Goal: Task Accomplishment & Management: Manage account settings

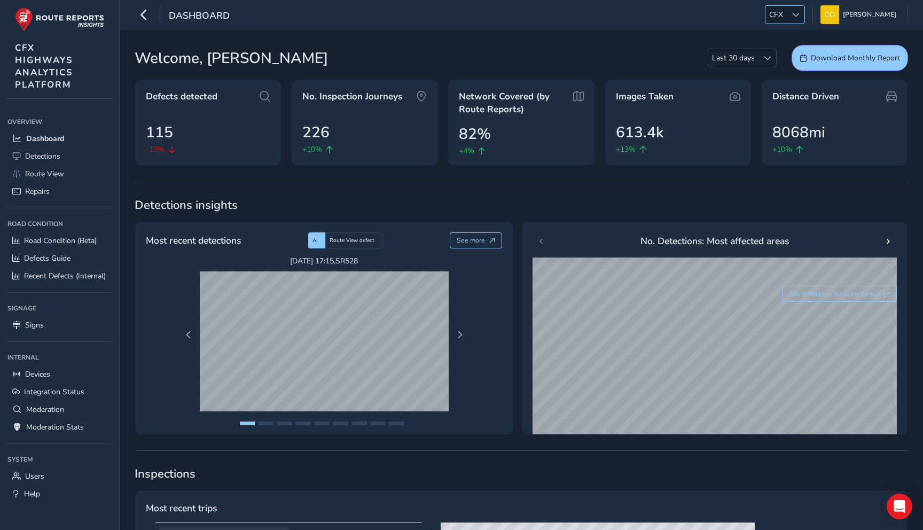
click at [793, 12] on span at bounding box center [796, 14] width 7 height 7
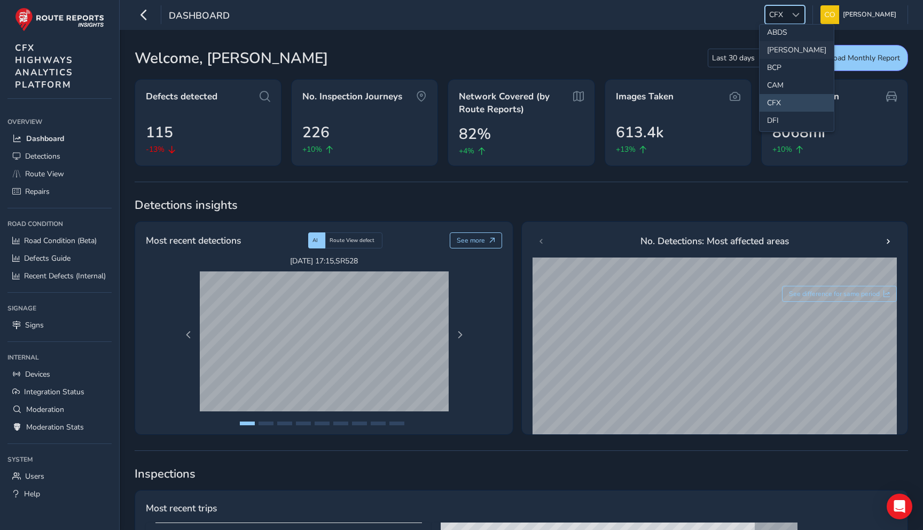
scroll to position [28, 0]
click at [778, 73] on li "CAM" at bounding box center [797, 80] width 74 height 18
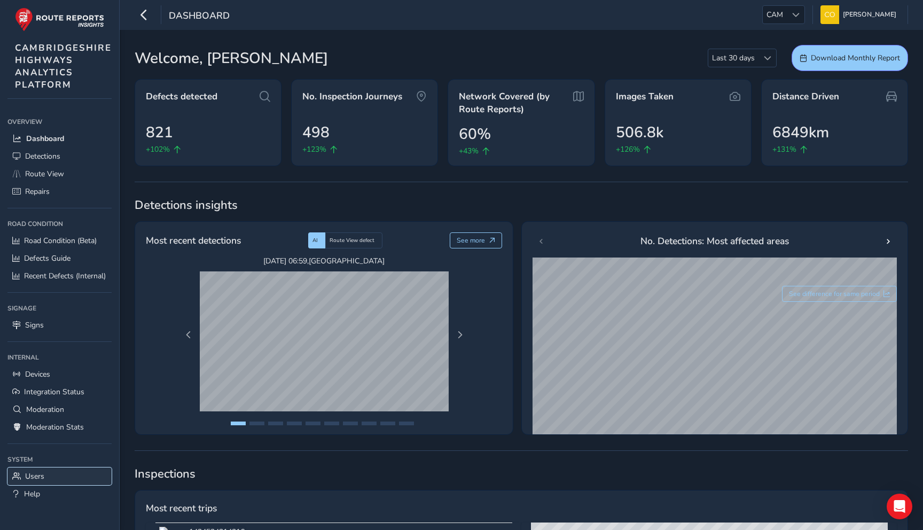
click at [41, 480] on span "Users" at bounding box center [34, 476] width 19 height 10
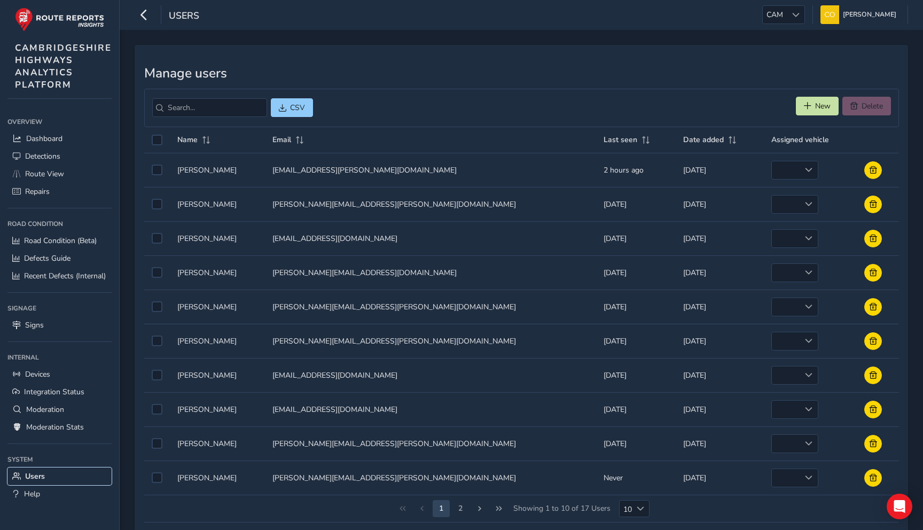
scroll to position [2, 0]
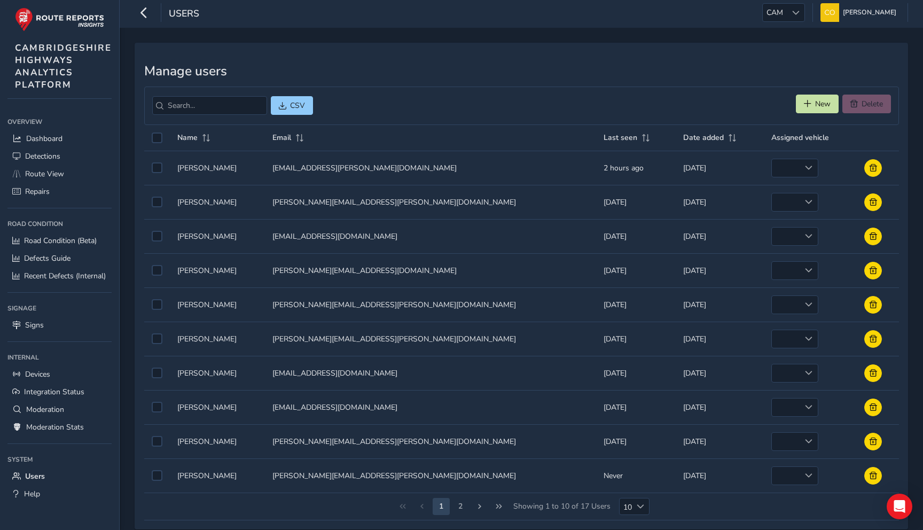
click at [325, 478] on td "Email Email martin.holt@cambridgeshire.gov.uk" at bounding box center [430, 476] width 331 height 34
drag, startPoint x: 411, startPoint y: 476, endPoint x: 291, endPoint y: 478, distance: 119.7
click at [291, 478] on td "Email Email martin.holt@cambridgeshire.gov.uk" at bounding box center [430, 476] width 331 height 34
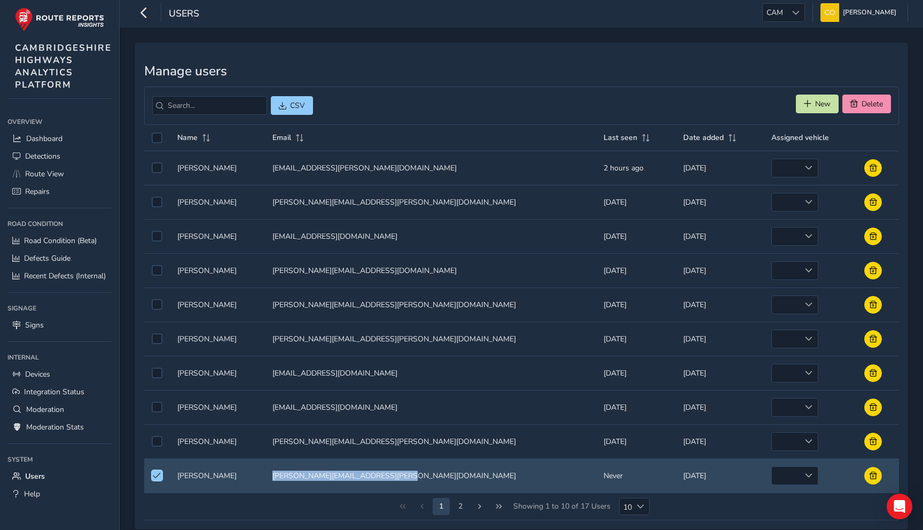
copy td "martin.holt@cambridgeshire.gov.uk"
click at [321, 477] on td "Email Email martin.holt@cambridgeshire.gov.uk" at bounding box center [430, 476] width 331 height 34
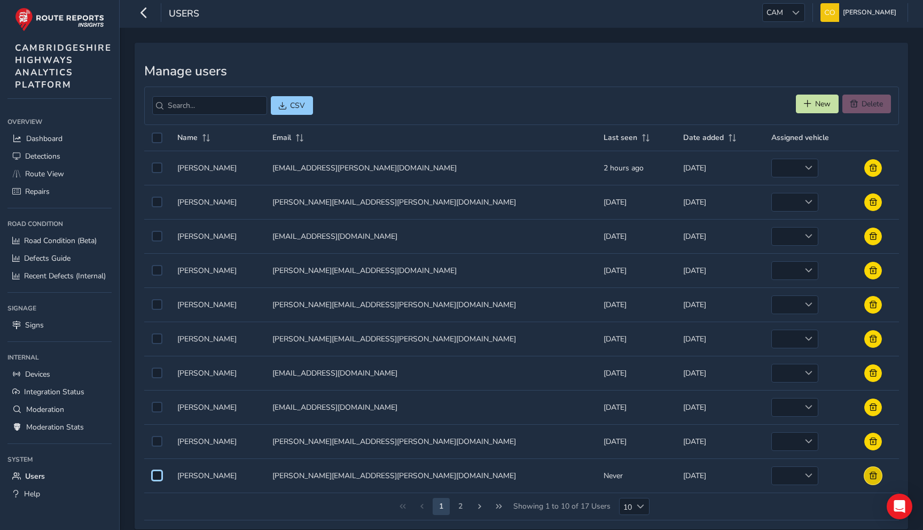
click at [868, 475] on button at bounding box center [874, 476] width 18 height 18
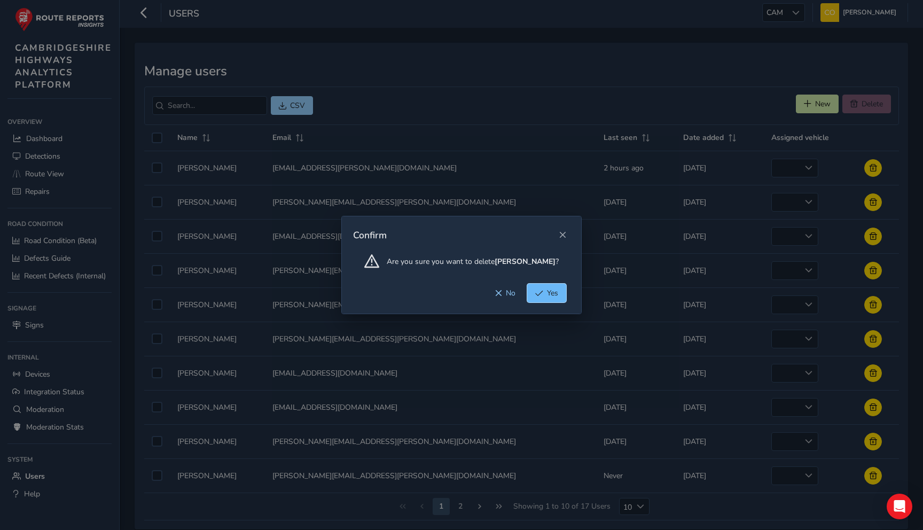
click at [545, 299] on button "Yes" at bounding box center [546, 293] width 39 height 19
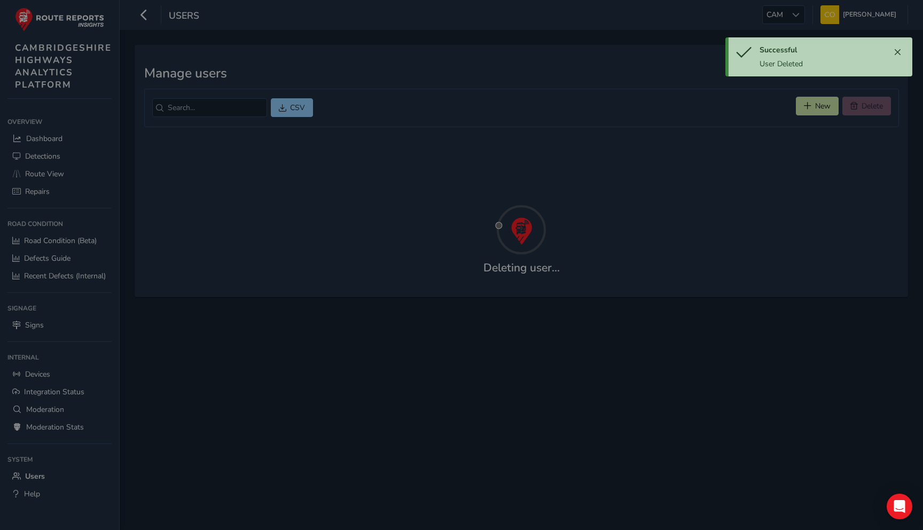
scroll to position [0, 0]
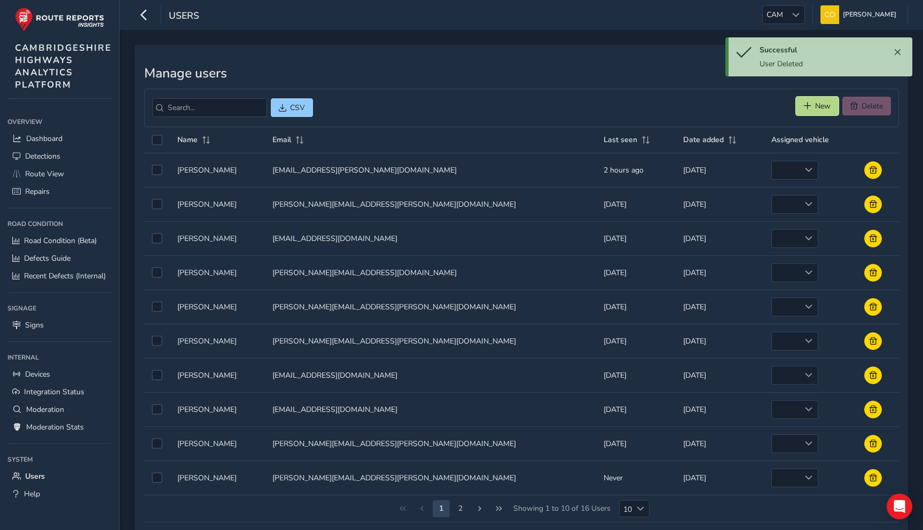
click at [824, 109] on span "New" at bounding box center [823, 106] width 15 height 10
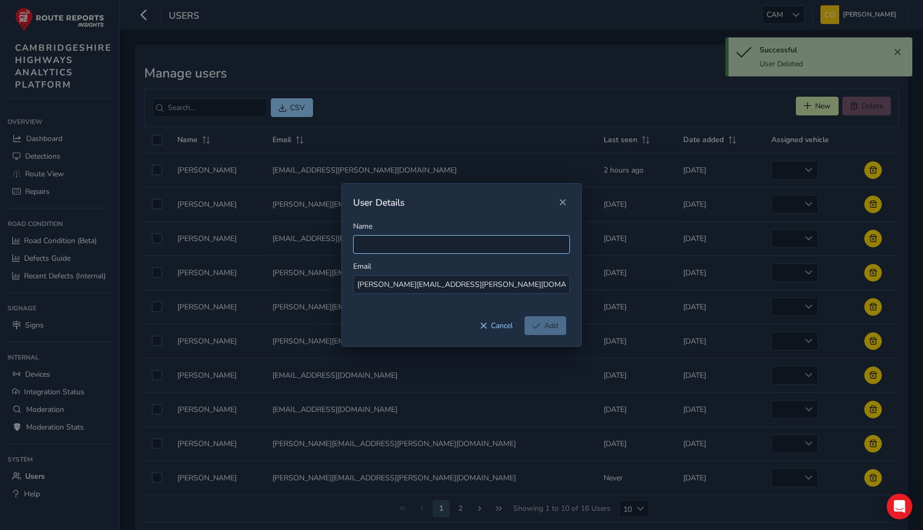
type input "martin.holt@cambridgeshire.gov.uk"
click at [429, 239] on input "Name" at bounding box center [461, 244] width 217 height 19
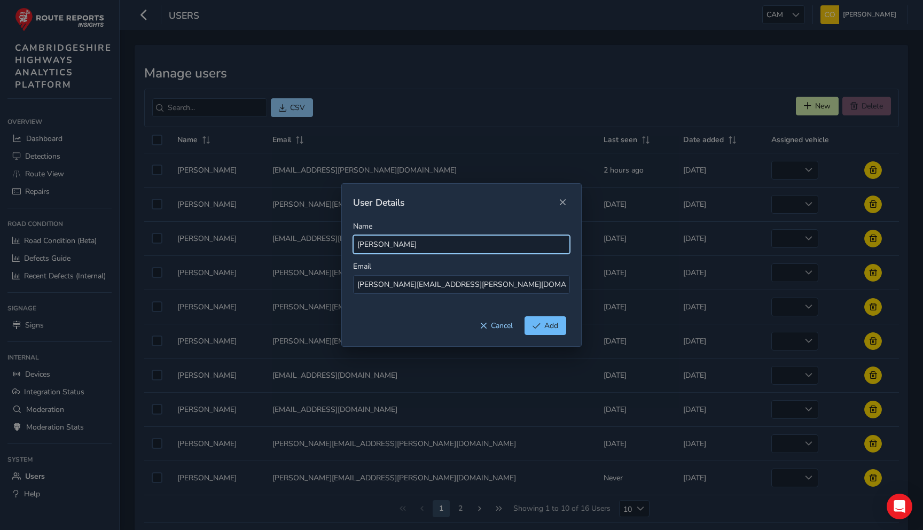
type input "Martin Holt"
click at [533, 327] on span "Add" at bounding box center [537, 325] width 8 height 7
